Goal: Information Seeking & Learning: Learn about a topic

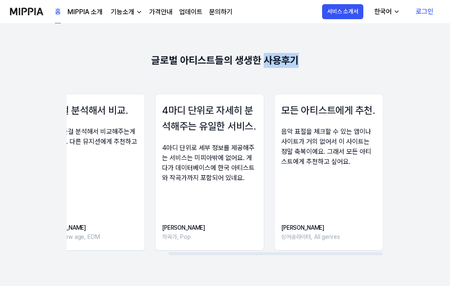
scroll to position [0, 150]
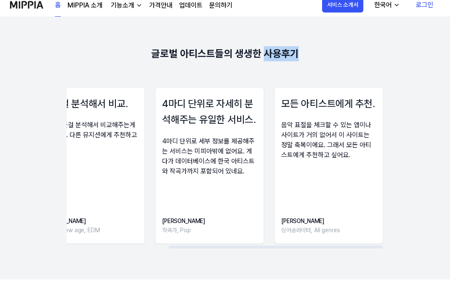
click at [167, 52] on div "글로벌 아티스트들의 생생한 사용후기" at bounding box center [224, 60] width 147 height 17
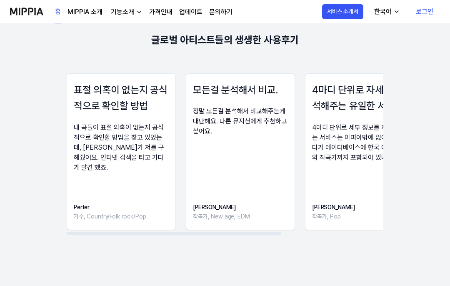
scroll to position [1154, 0]
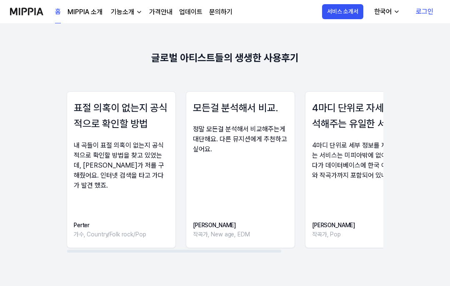
click at [157, 11] on link "가격안내" at bounding box center [160, 12] width 23 height 10
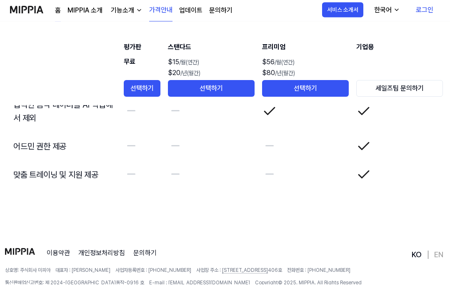
scroll to position [1989, 0]
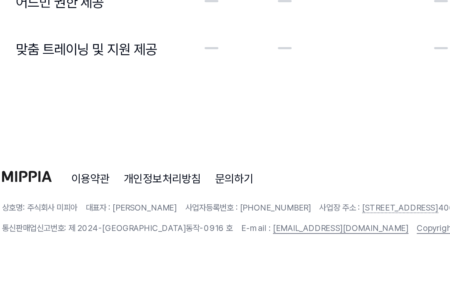
click at [22, 235] on span "상호명: 주식회사 미피아" at bounding box center [27, 238] width 45 height 7
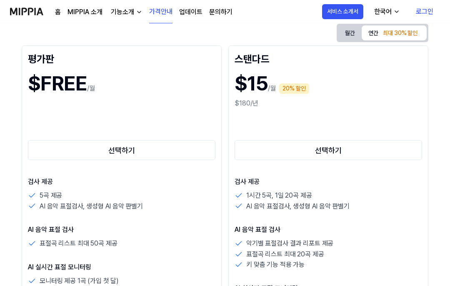
scroll to position [0, 0]
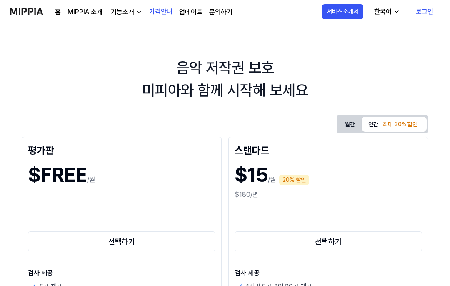
click at [191, 7] on link "업데이트" at bounding box center [190, 12] width 23 height 10
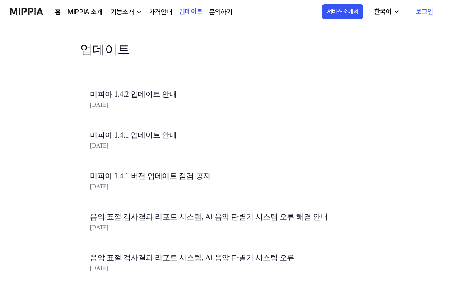
click at [50, 11] on div "홈 MIPPIA 소개 기능소개 가격안내 업데이트 문의하기 업데이트" at bounding box center [121, 11] width 222 height 23
click at [55, 12] on link "홈" at bounding box center [58, 12] width 6 height 10
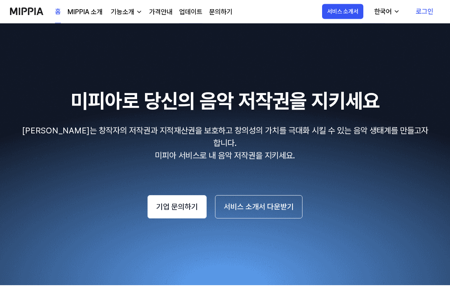
scroll to position [1455, 0]
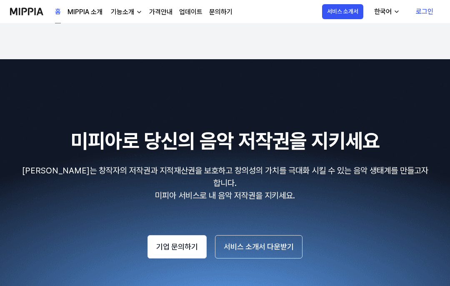
click at [247, 237] on button "서비스 소개서 다운받기" at bounding box center [258, 246] width 87 height 23
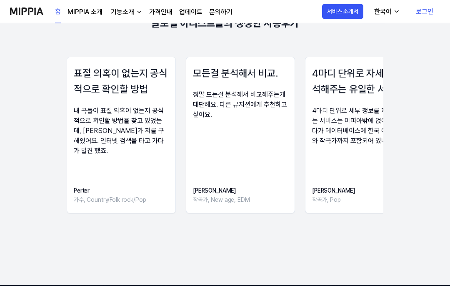
scroll to position [1146, 0]
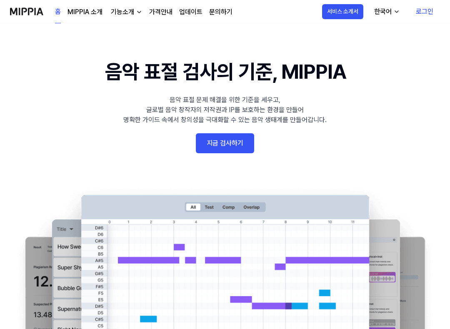
click at [166, 15] on link "가격안내" at bounding box center [160, 12] width 23 height 10
